Goal: Task Accomplishment & Management: Complete application form

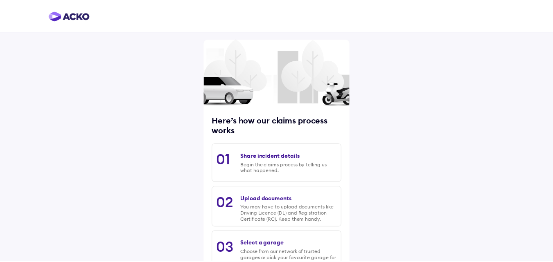
scroll to position [104, 0]
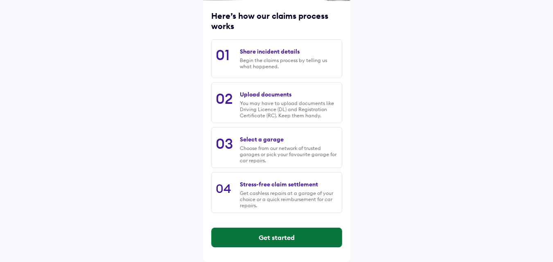
click at [301, 234] on button "Get started" at bounding box center [277, 238] width 130 height 20
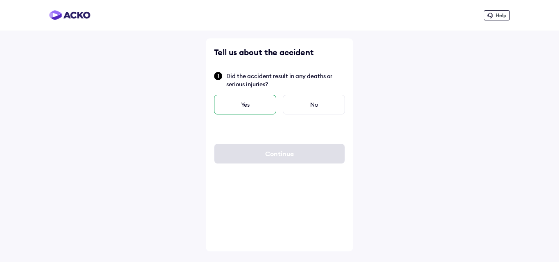
click at [260, 111] on div "Yes" at bounding box center [245, 105] width 62 height 20
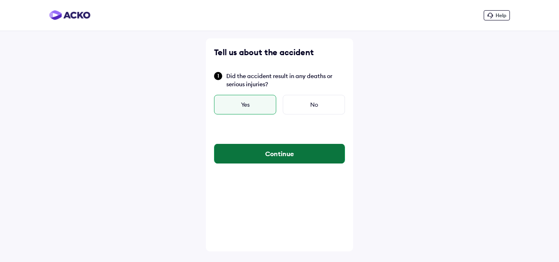
click at [286, 150] on button "Continue" at bounding box center [280, 154] width 130 height 20
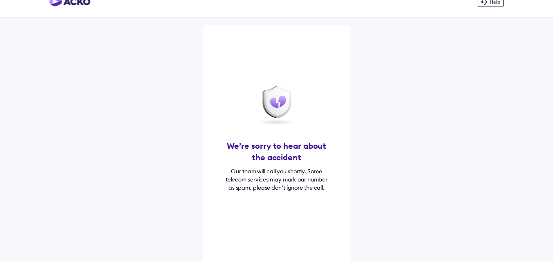
scroll to position [26, 0]
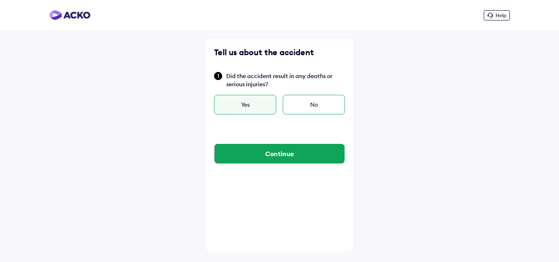
drag, startPoint x: 299, startPoint y: 101, endPoint x: 300, endPoint y: 110, distance: 9.0
click at [300, 101] on div "No" at bounding box center [314, 105] width 62 height 20
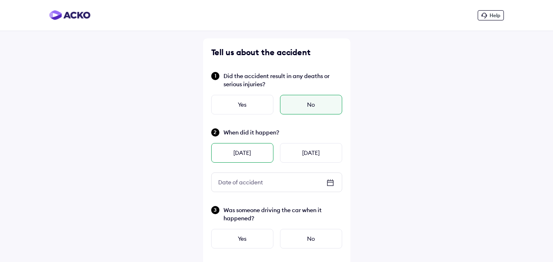
click at [260, 152] on div "Yesterday" at bounding box center [242, 153] width 62 height 20
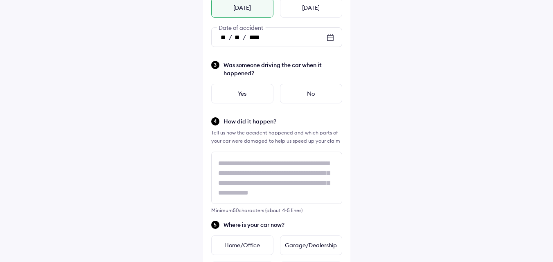
scroll to position [147, 0]
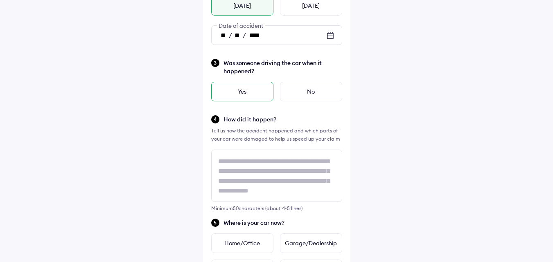
click at [251, 91] on div "Yes" at bounding box center [242, 92] width 62 height 20
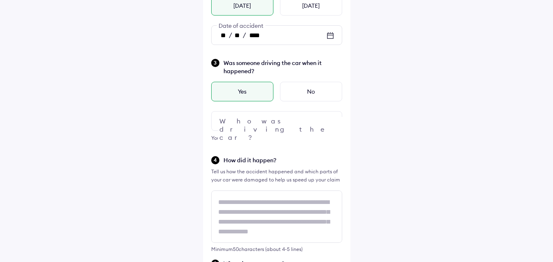
click at [268, 120] on div at bounding box center [276, 121] width 131 height 20
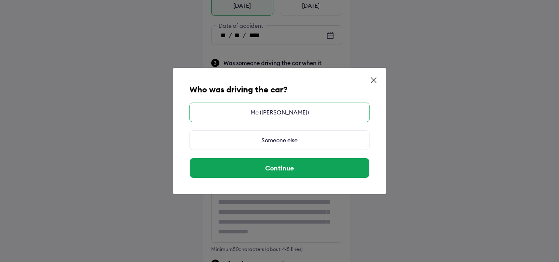
click at [289, 109] on div "Me (Singireddy Rohith Reddy)" at bounding box center [280, 113] width 180 height 20
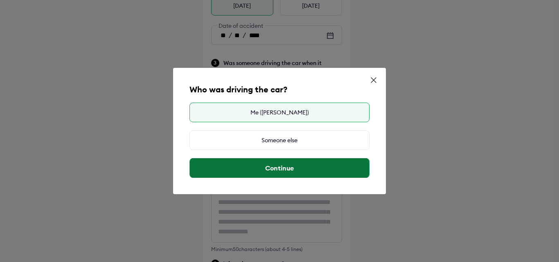
click at [302, 167] on button "Continue" at bounding box center [279, 168] width 179 height 20
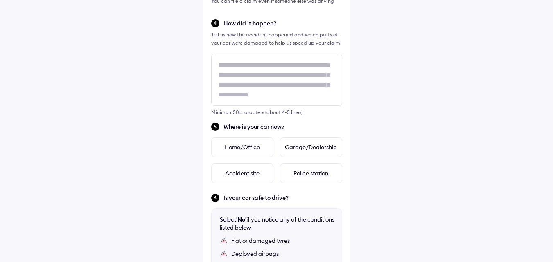
scroll to position [295, 0]
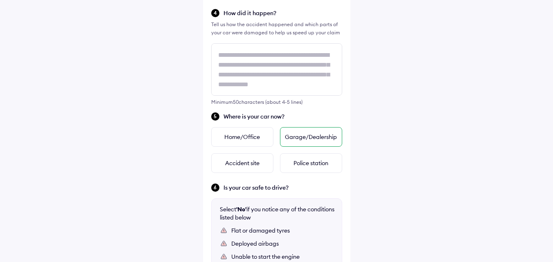
click at [295, 138] on div "Garage/Dealership" at bounding box center [311, 137] width 62 height 20
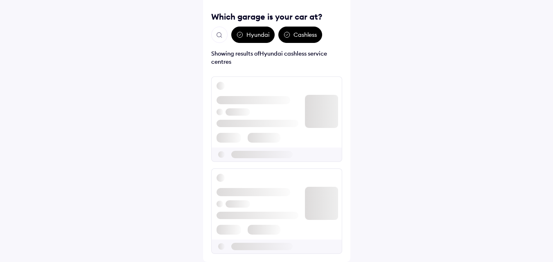
scroll to position [0, 0]
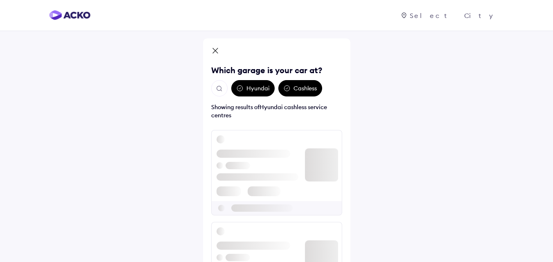
click at [256, 86] on div "Hyundai" at bounding box center [252, 88] width 43 height 16
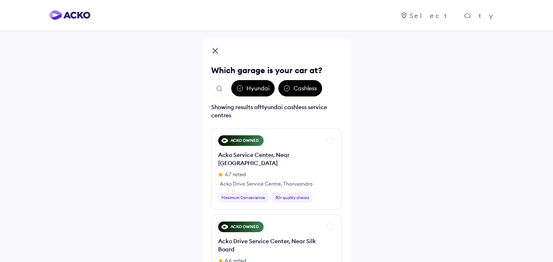
click at [347, 198] on div "Which garage is your car at? Hyundai Cashless Showing results of Hyundai cashle…" at bounding box center [276, 184] width 147 height 292
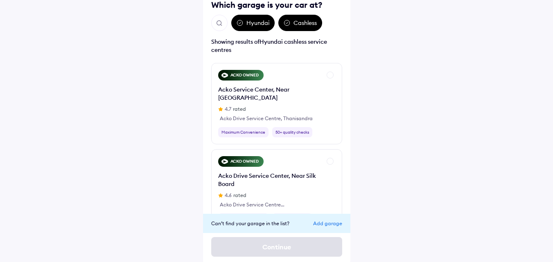
scroll to position [68, 0]
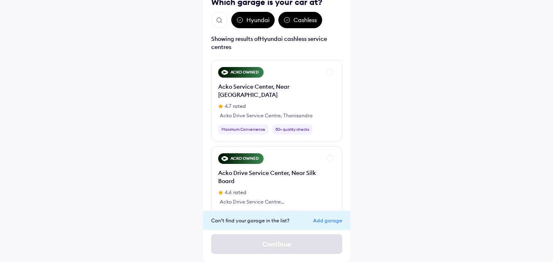
click at [321, 221] on div "Add garage" at bounding box center [327, 221] width 29 height 6
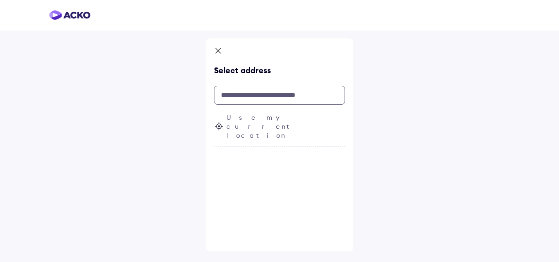
click at [292, 97] on input "text" at bounding box center [279, 95] width 131 height 19
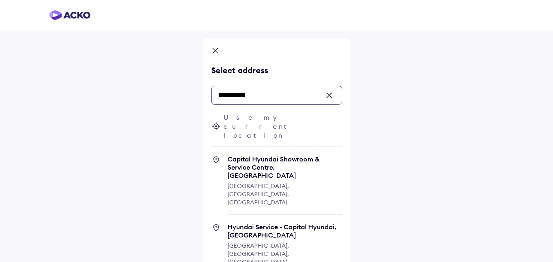
click at [273, 97] on input "**********" at bounding box center [276, 95] width 131 height 19
type input "**********"
click at [348, 208] on div "**********" at bounding box center [276, 233] width 147 height 391
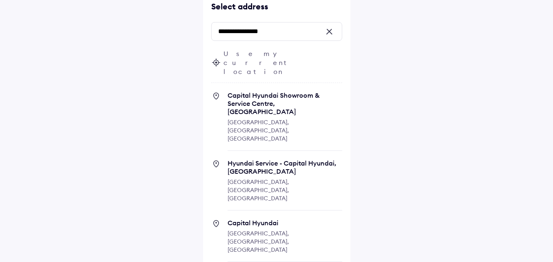
scroll to position [66, 0]
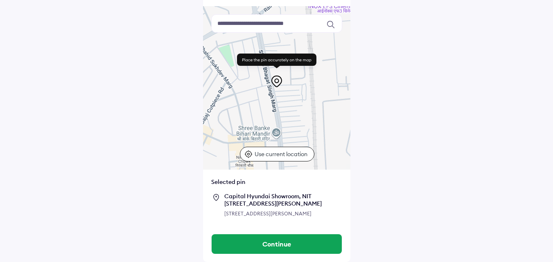
scroll to position [72, 0]
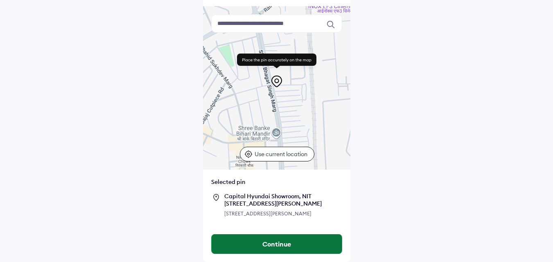
click at [276, 248] on button "Continue" at bounding box center [277, 245] width 130 height 20
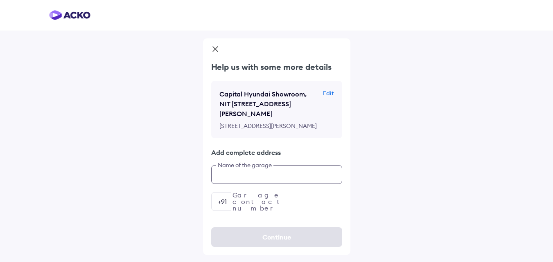
scroll to position [18, 0]
click at [276, 201] on div "Help us with some more details Capital Hyundai Showroom, NIT 5, Neelam Railway …" at bounding box center [276, 136] width 147 height 150
type input "**********"
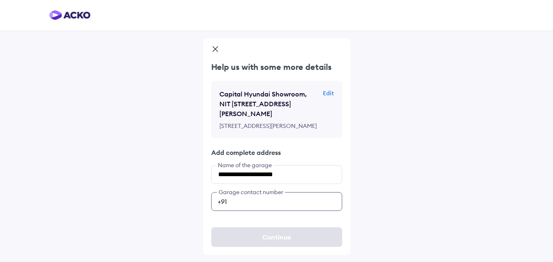
click at [276, 211] on input "number" at bounding box center [276, 201] width 131 height 19
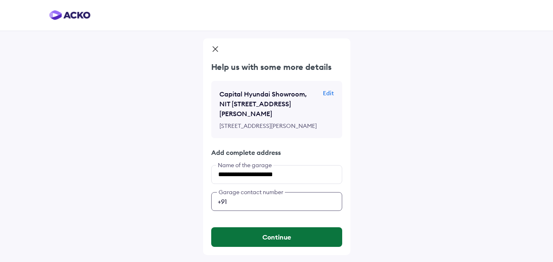
type input "**********"
click at [251, 241] on button "Continue" at bounding box center [276, 238] width 131 height 20
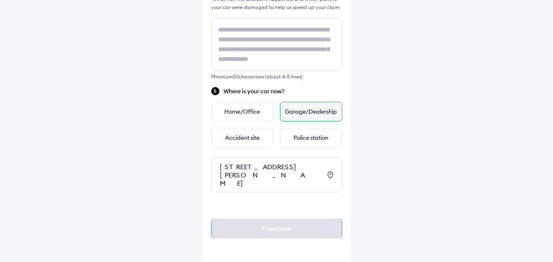
scroll to position [329, 0]
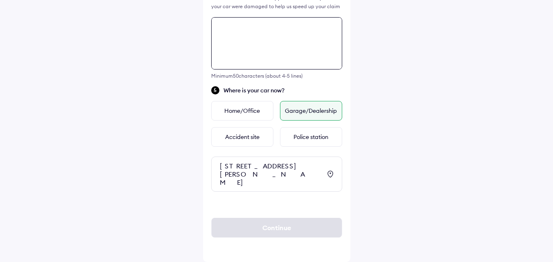
click at [252, 35] on textarea at bounding box center [276, 43] width 131 height 52
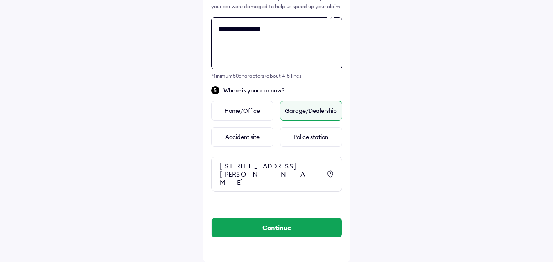
type textarea "**********"
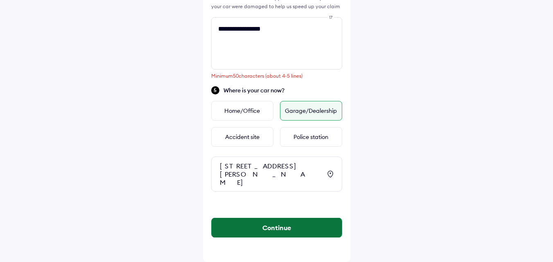
click at [310, 221] on button "Continue" at bounding box center [277, 228] width 130 height 20
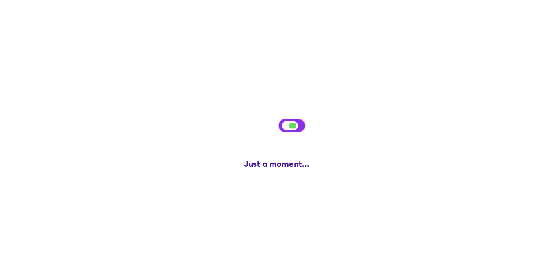
scroll to position [0, 0]
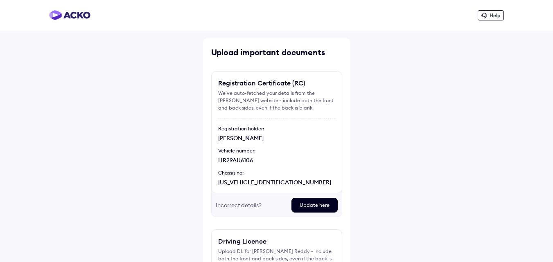
click at [397, 162] on div "Help Upload important documents Registration Certificate (RC) We've auto-fetche…" at bounding box center [276, 183] width 553 height 366
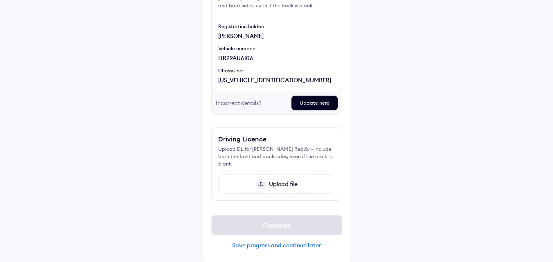
scroll to position [104, 0]
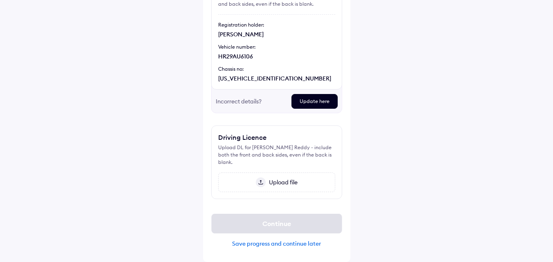
click at [301, 244] on div "Save progress and continue later" at bounding box center [276, 243] width 131 height 7
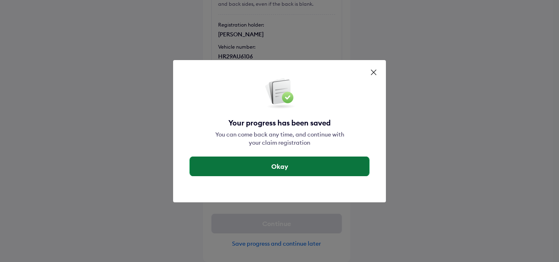
click at [289, 165] on button "Okay" at bounding box center [279, 167] width 179 height 20
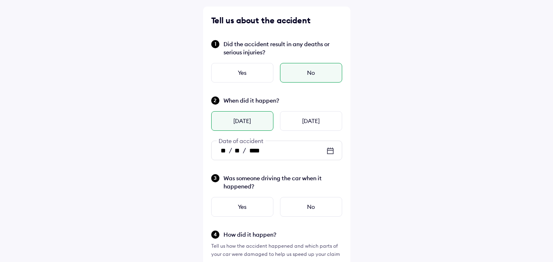
scroll to position [33, 0]
click at [260, 199] on div "Yes" at bounding box center [242, 207] width 62 height 20
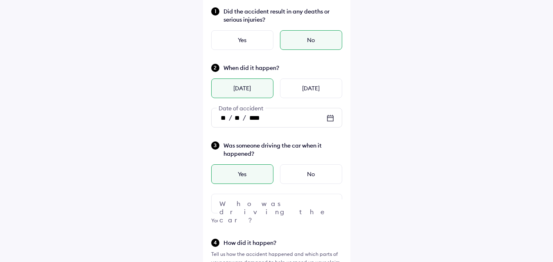
scroll to position [66, 0]
click at [260, 199] on div at bounding box center [276, 203] width 131 height 20
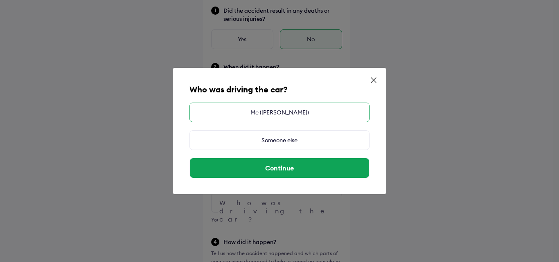
click at [263, 115] on div "Me (Singireddy Rohith Reddy)" at bounding box center [280, 113] width 180 height 20
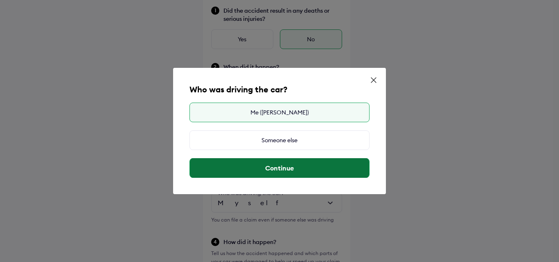
click at [275, 168] on button "Continue" at bounding box center [279, 168] width 179 height 20
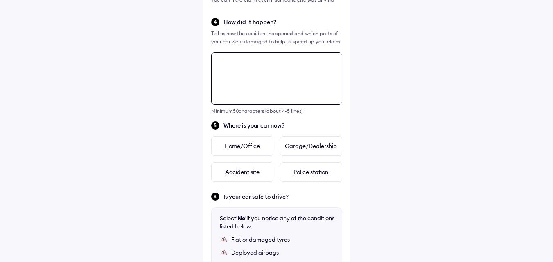
click at [235, 222] on div "Tell us about the accident Did the accident result in any deaths or serious inj…" at bounding box center [276, 85] width 147 height 664
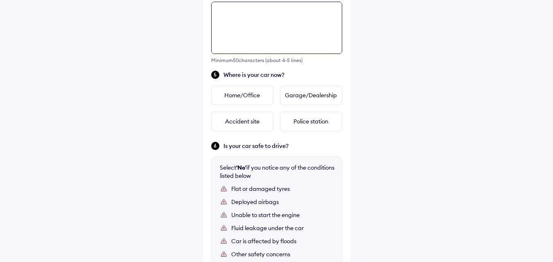
scroll to position [338, 0]
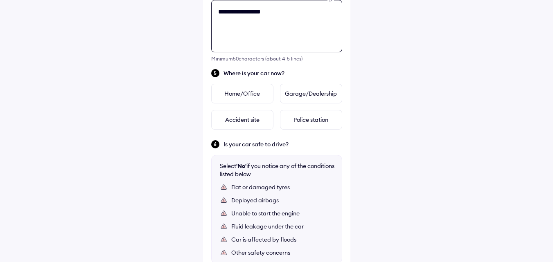
type textarea "**********"
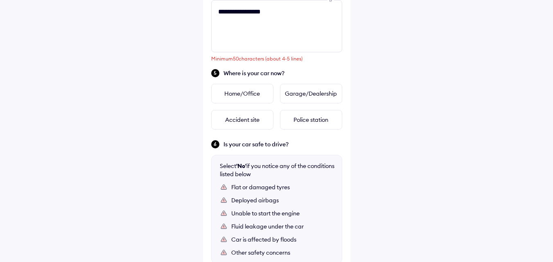
click at [380, 50] on div "**********" at bounding box center [276, 13] width 553 height 702
click at [322, 96] on div "Garage/Dealership" at bounding box center [311, 94] width 62 height 20
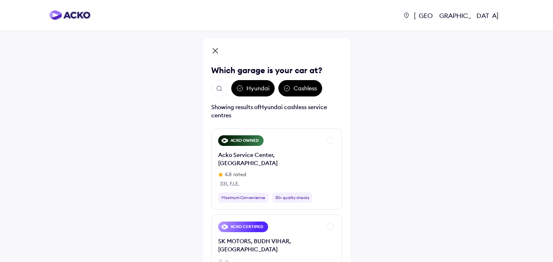
click at [243, 51] on div "Delhi" at bounding box center [276, 56] width 131 height 18
click at [251, 86] on div "Hyundai" at bounding box center [252, 88] width 43 height 16
click at [347, 154] on div "Delhi Which garage is your car at? Hyundai Cashless Showing results of Hyundai …" at bounding box center [276, 184] width 147 height 292
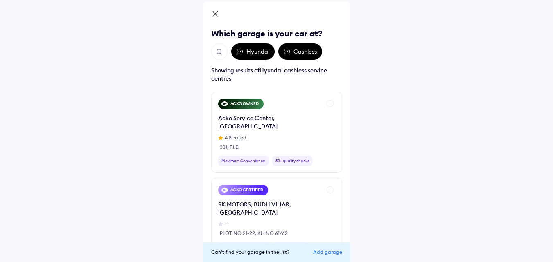
scroll to position [36, 0]
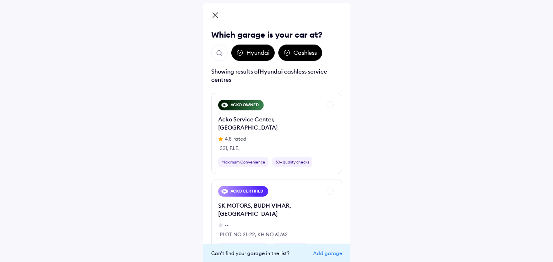
click at [223, 54] on img "Open search" at bounding box center [219, 53] width 7 height 7
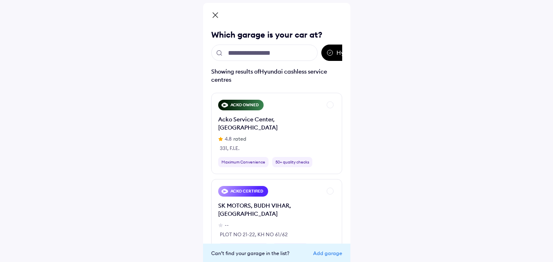
click at [251, 54] on input "text" at bounding box center [264, 53] width 106 height 16
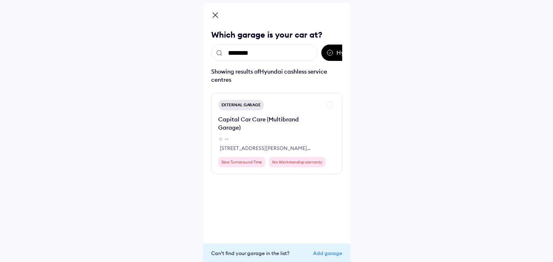
scroll to position [25, 0]
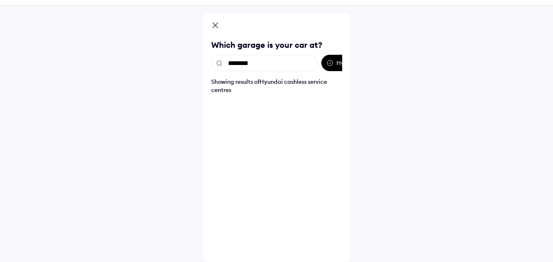
type input "*******"
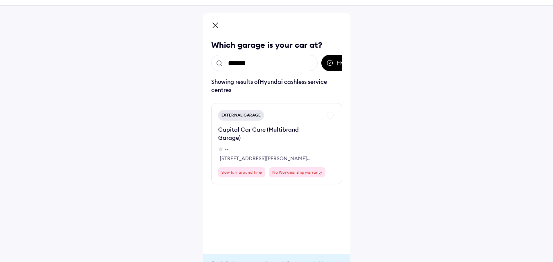
scroll to position [36, 0]
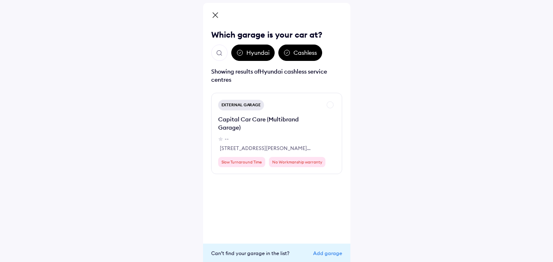
click at [333, 51] on div "Hyundai Cashless" at bounding box center [276, 53] width 131 height 16
click at [251, 52] on div "Hyundai" at bounding box center [252, 53] width 43 height 16
click at [221, 52] on img "Open search" at bounding box center [219, 53] width 7 height 7
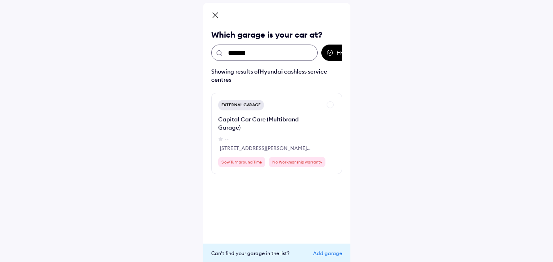
click at [283, 54] on input "*******" at bounding box center [264, 53] width 106 height 16
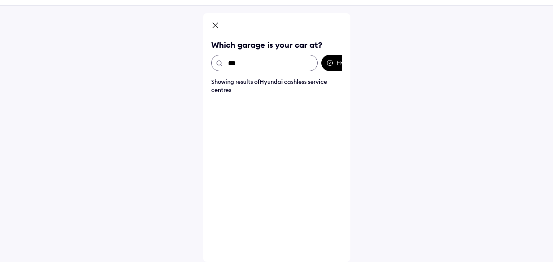
scroll to position [25, 0]
type input "*"
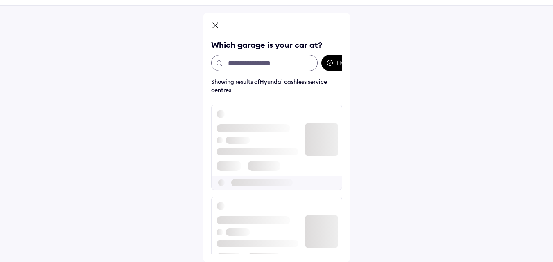
scroll to position [36, 0]
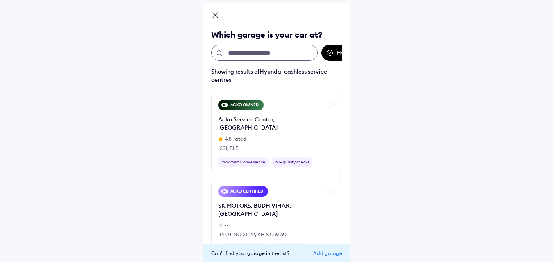
click at [253, 48] on input "text" at bounding box center [264, 53] width 106 height 16
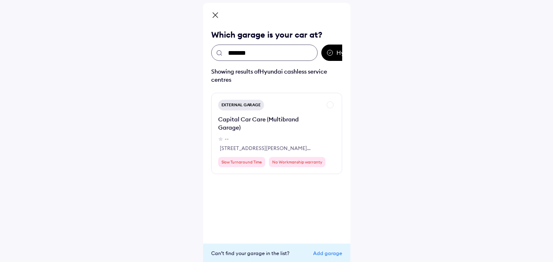
type input "*******"
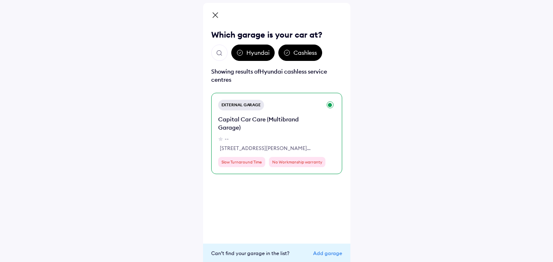
click at [272, 114] on div "External Garage Capital Car Care (Multibrand Garage) -- 11/2, Pandit Harbans Si…" at bounding box center [269, 134] width 103 height 68
